Goal: Task Accomplishment & Management: Complete application form

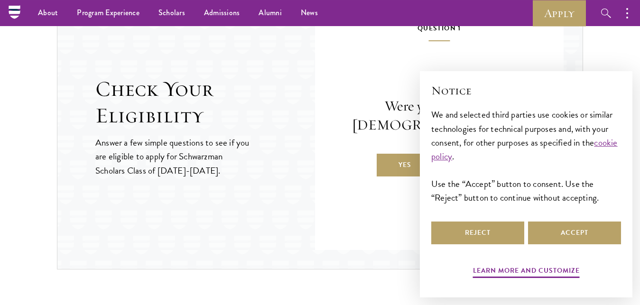
scroll to position [1011, 0]
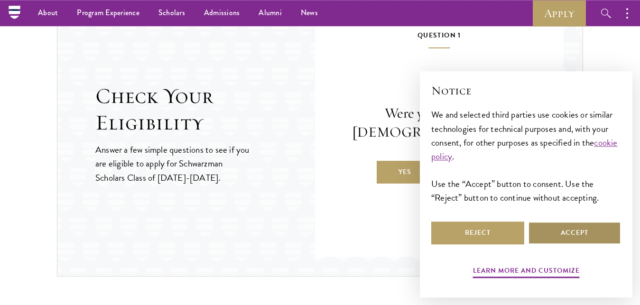
click at [570, 237] on button "Accept" at bounding box center [574, 232] width 93 height 23
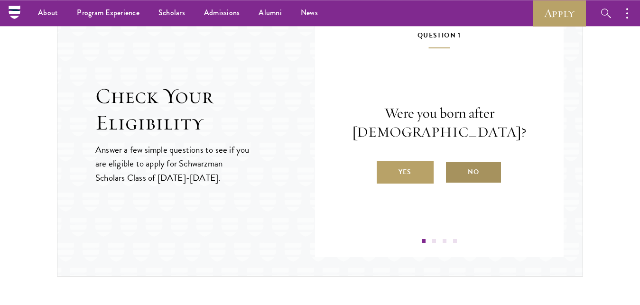
click at [474, 175] on label "No" at bounding box center [473, 172] width 57 height 23
click at [453, 170] on input "No" at bounding box center [449, 166] width 9 height 9
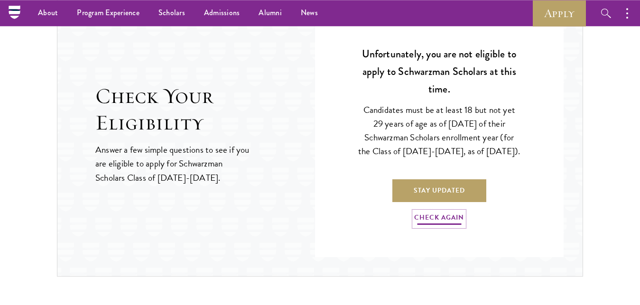
click at [435, 226] on link "Check Again" at bounding box center [439, 218] width 50 height 15
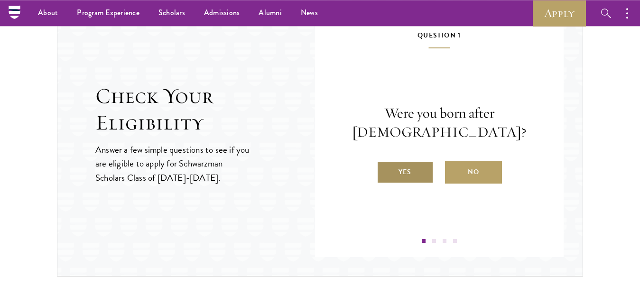
click at [400, 175] on label "Yes" at bounding box center [404, 172] width 57 height 23
click at [385, 170] on input "Yes" at bounding box center [380, 166] width 9 height 9
click at [423, 184] on label "Yes" at bounding box center [404, 172] width 57 height 23
click at [385, 170] on input "Yes" at bounding box center [380, 166] width 9 height 9
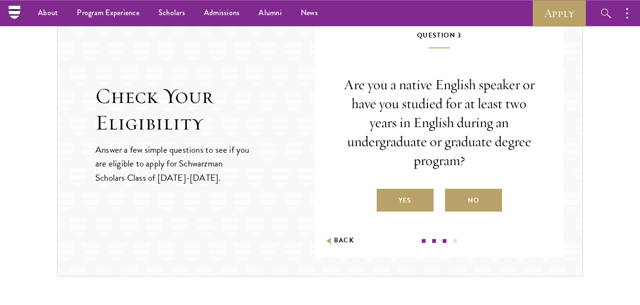
click at [437, 174] on div "Are you a native English speaker or have you studied for at least two years in …" at bounding box center [439, 143] width 192 height 136
click at [404, 165] on p "Are you a native English speaker or have you studied for at least two years in …" at bounding box center [439, 122] width 192 height 94
click at [405, 202] on label "Yes" at bounding box center [404, 200] width 57 height 23
click at [385, 199] on input "Yes" at bounding box center [380, 194] width 9 height 9
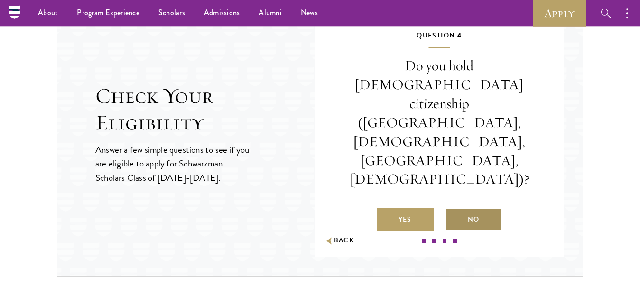
click at [483, 208] on label "No" at bounding box center [473, 219] width 57 height 23
click at [453, 209] on input "No" at bounding box center [449, 213] width 9 height 9
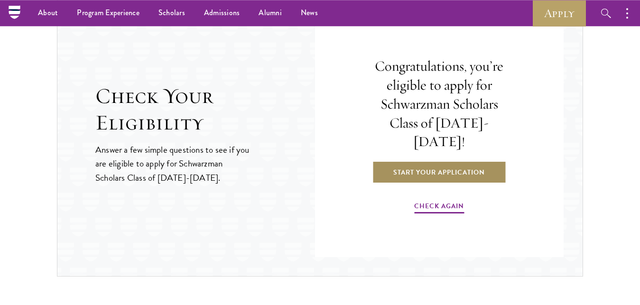
click at [454, 161] on link "Start Your Application" at bounding box center [439, 172] width 134 height 23
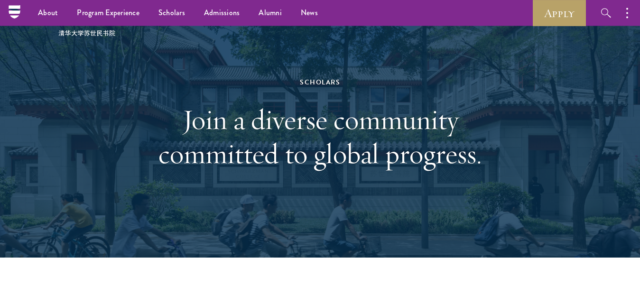
scroll to position [31, 0]
